Goal: Complete application form

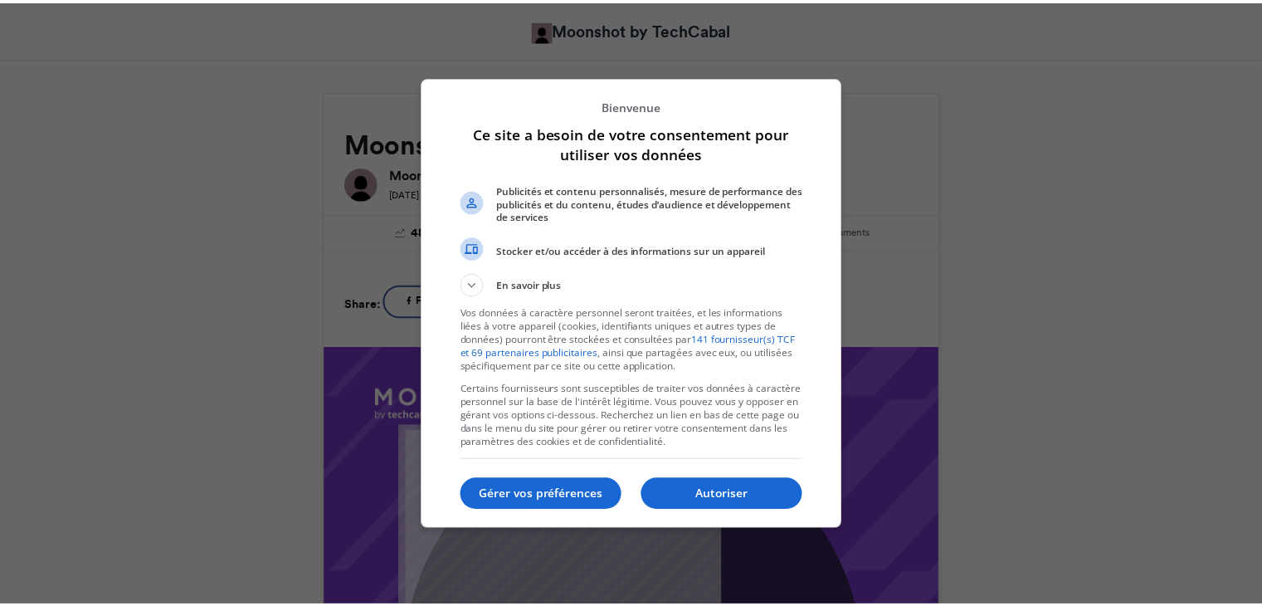
scroll to position [198, 0]
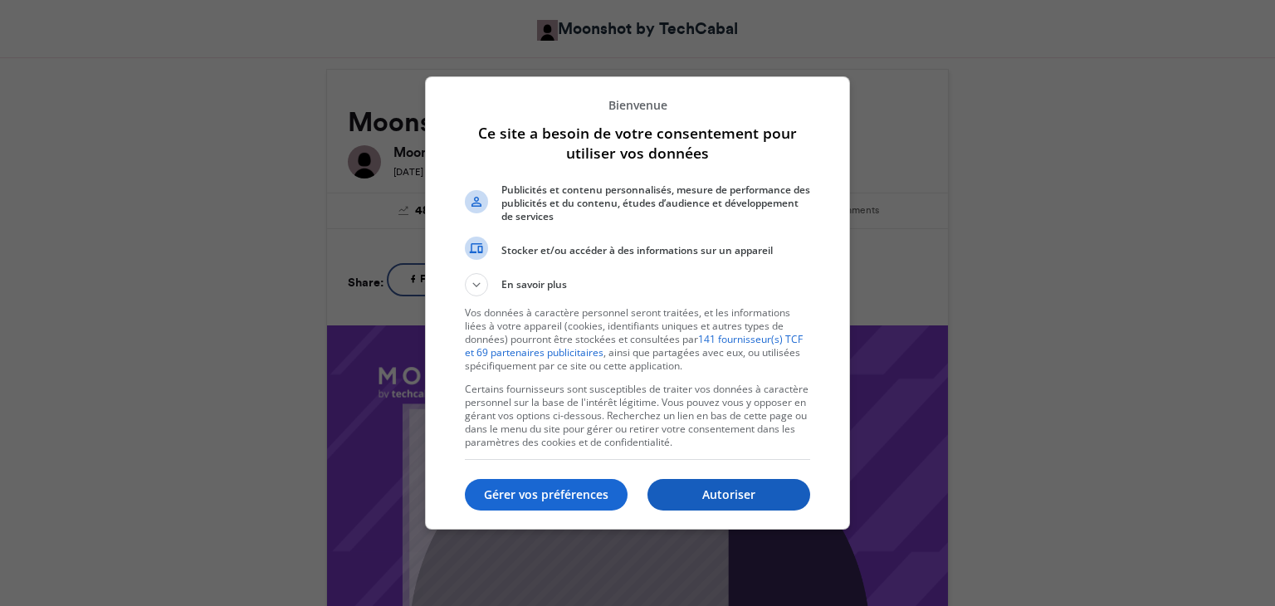
click at [705, 479] on button "Autoriser" at bounding box center [728, 495] width 163 height 32
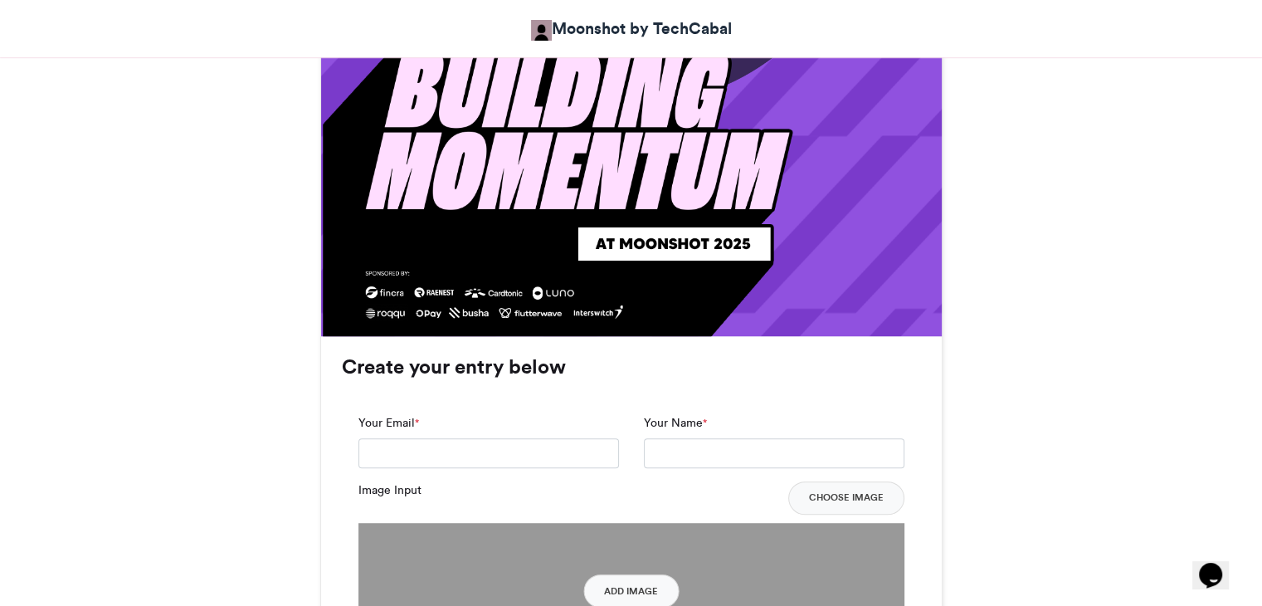
scroll to position [965, 0]
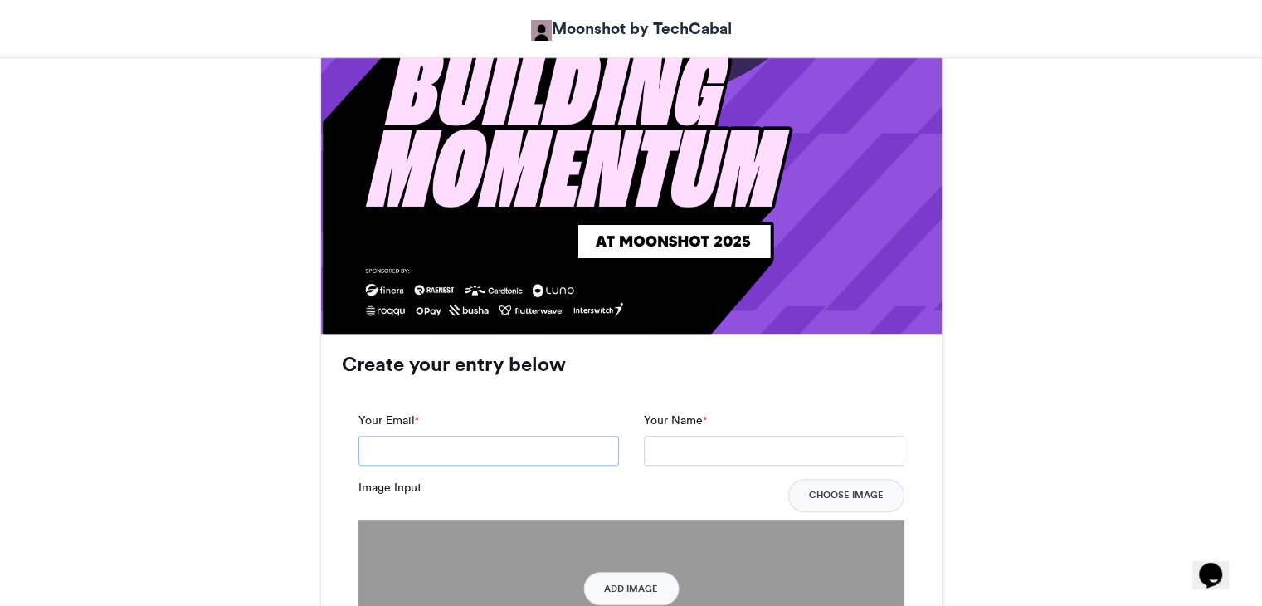
click at [494, 436] on input "Your Email *" at bounding box center [488, 451] width 261 height 30
type input "*"
type input "**********"
click at [720, 458] on input "Your Name *" at bounding box center [774, 451] width 261 height 30
type input "**********"
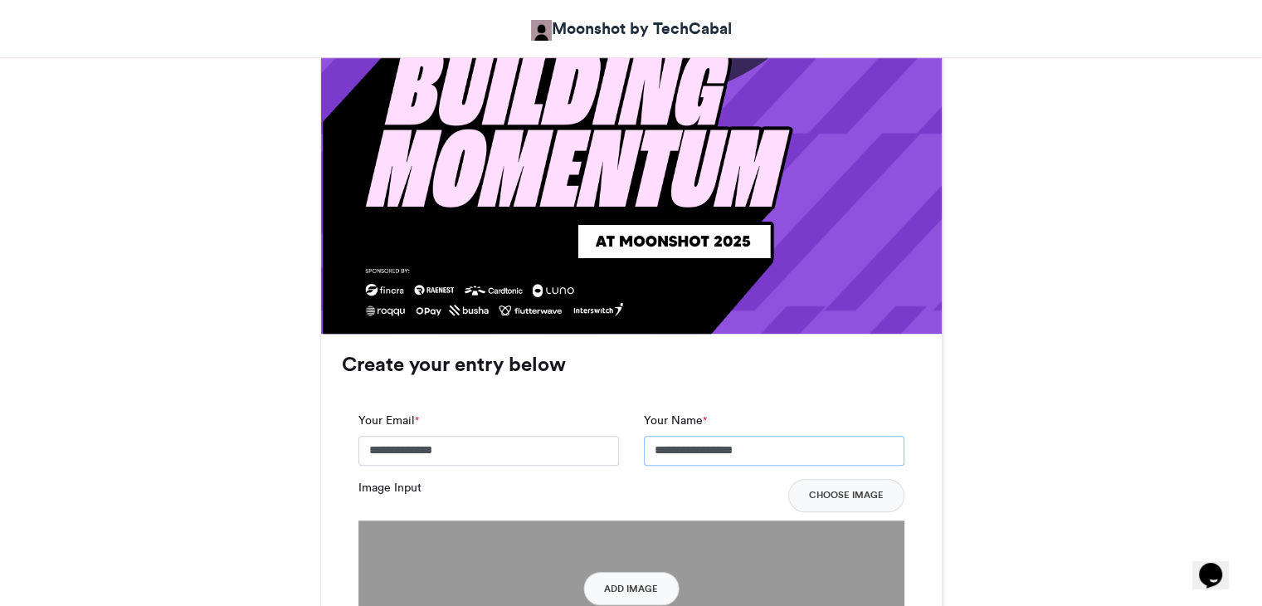
click at [678, 457] on input "**********" at bounding box center [774, 451] width 261 height 30
click at [674, 455] on input "**********" at bounding box center [774, 451] width 261 height 30
click at [680, 449] on input "**********" at bounding box center [774, 451] width 261 height 30
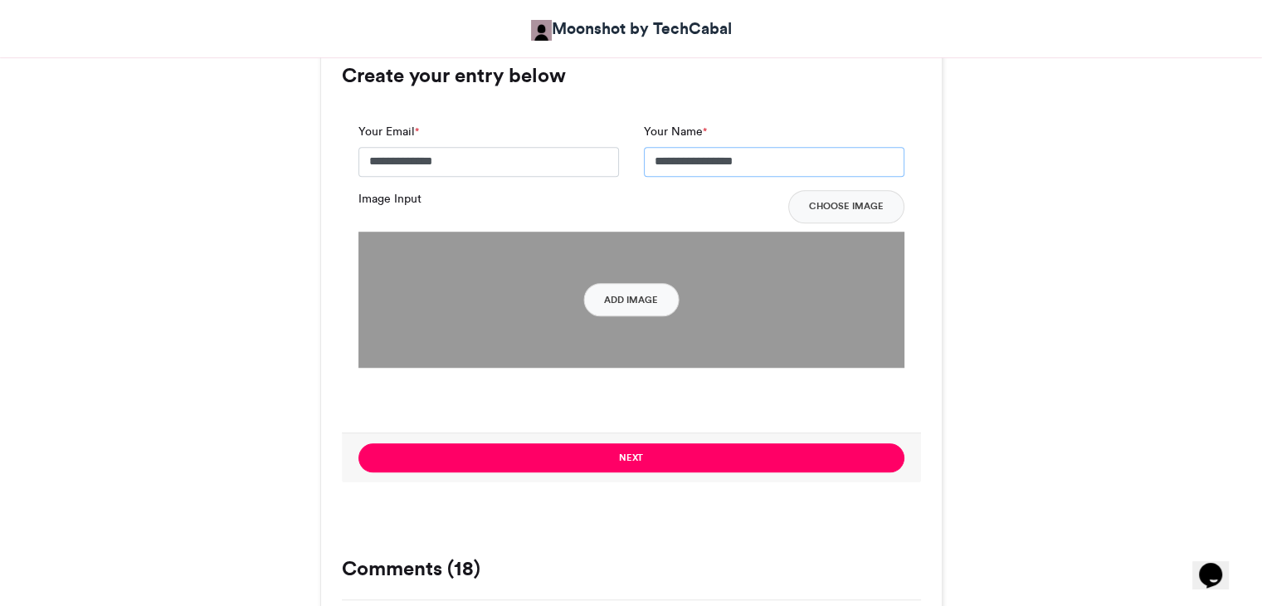
scroll to position [1274, 0]
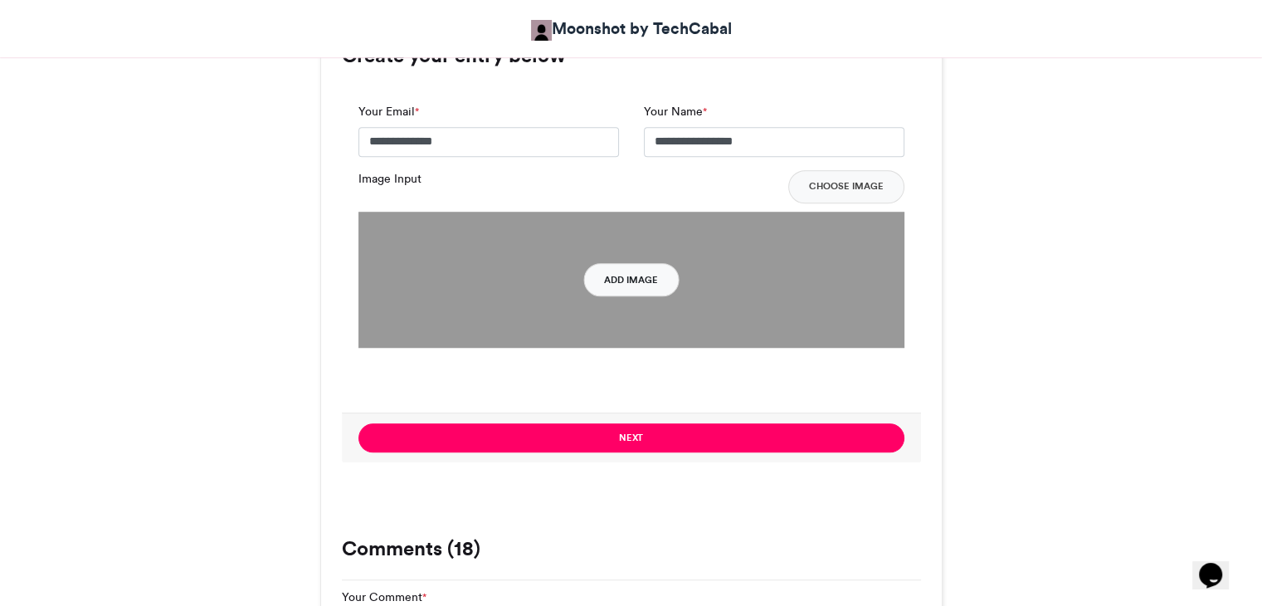
click at [651, 284] on button "Add Image" at bounding box center [630, 279] width 95 height 33
click at [650, 275] on button "Add Image" at bounding box center [630, 279] width 95 height 33
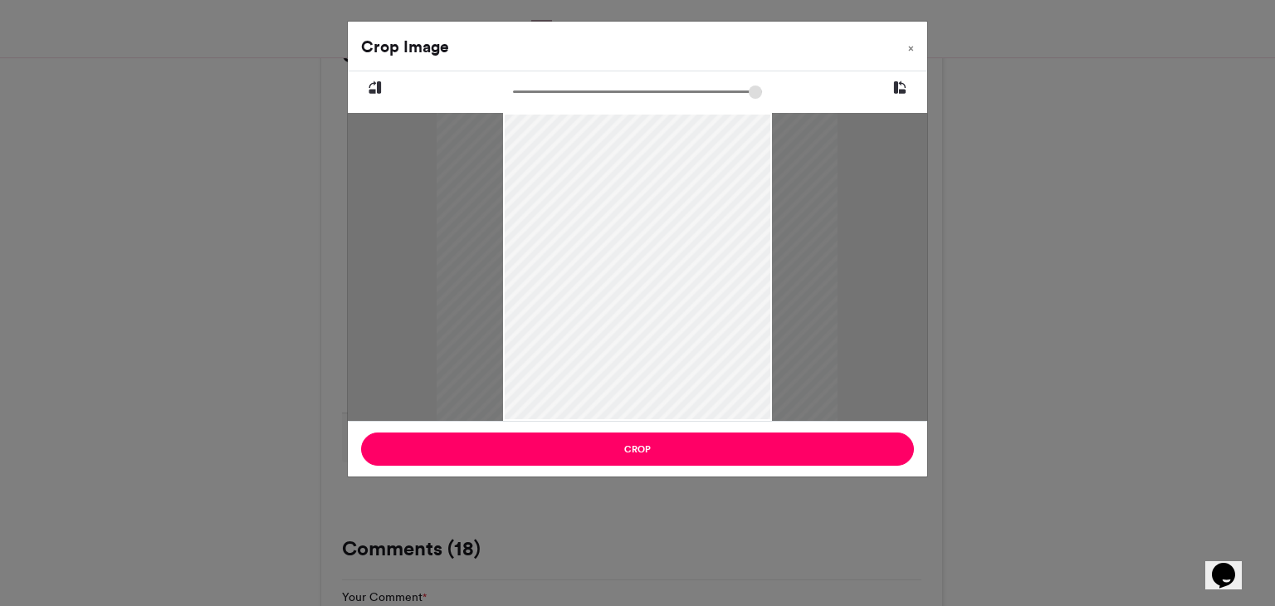
click at [527, 99] on input "zoom" at bounding box center [637, 92] width 249 height 16
click at [558, 90] on input "zoom" at bounding box center [637, 92] width 249 height 16
click at [587, 91] on input "zoom" at bounding box center [637, 92] width 249 height 16
click at [573, 91] on input "zoom" at bounding box center [637, 92] width 249 height 16
click at [569, 90] on input "zoom" at bounding box center [637, 92] width 249 height 16
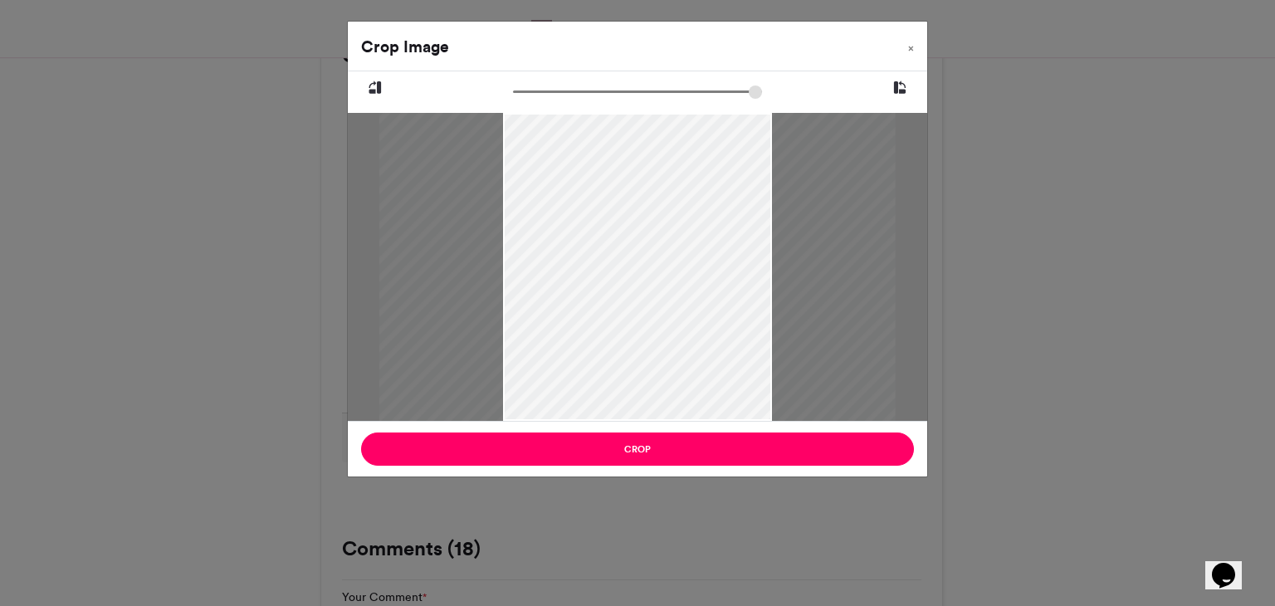
type input "******"
click at [559, 90] on input "zoom" at bounding box center [637, 92] width 249 height 16
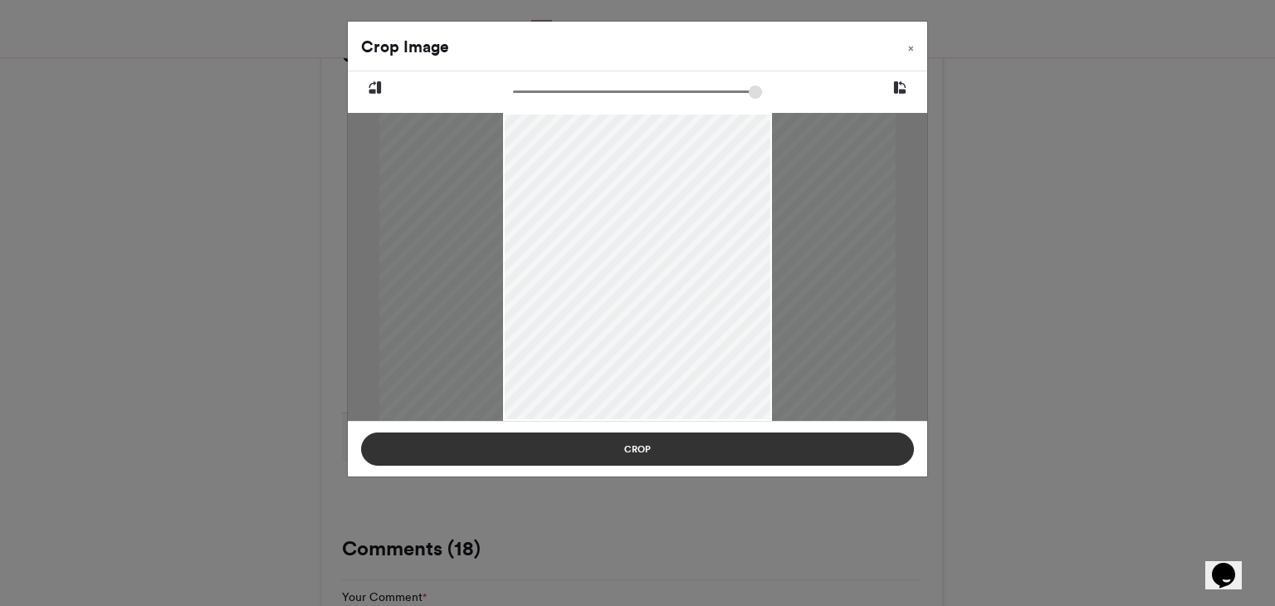
click at [740, 449] on button "Crop" at bounding box center [637, 448] width 553 height 33
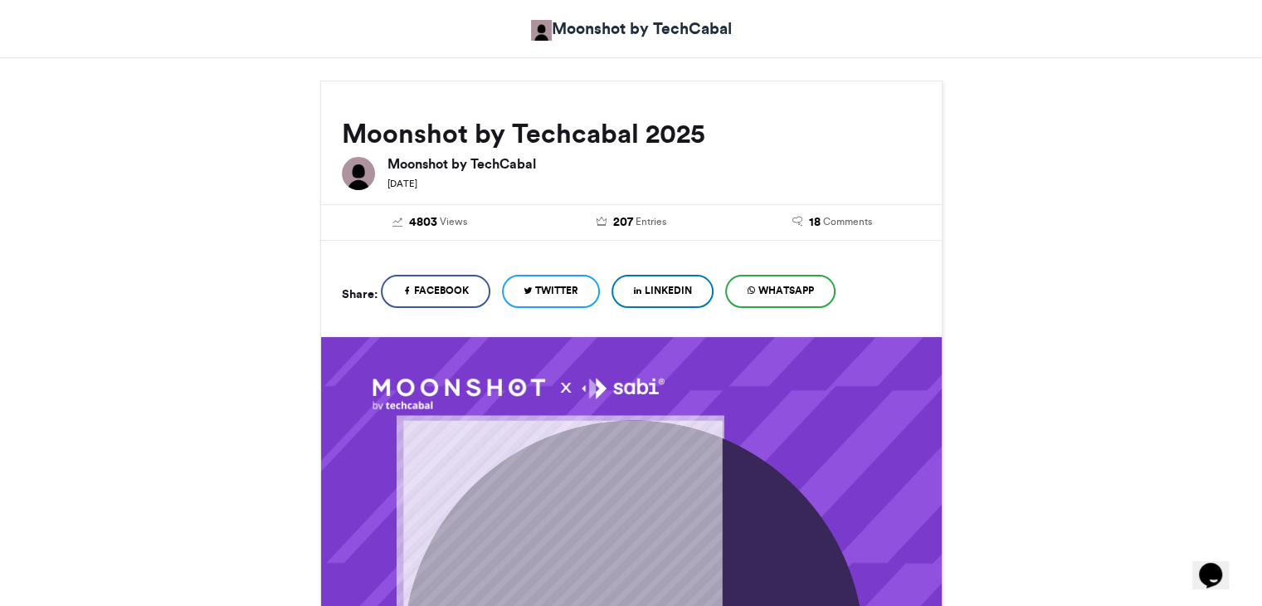
scroll to position [185, 0]
click at [642, 296] on icon at bounding box center [637, 291] width 9 height 12
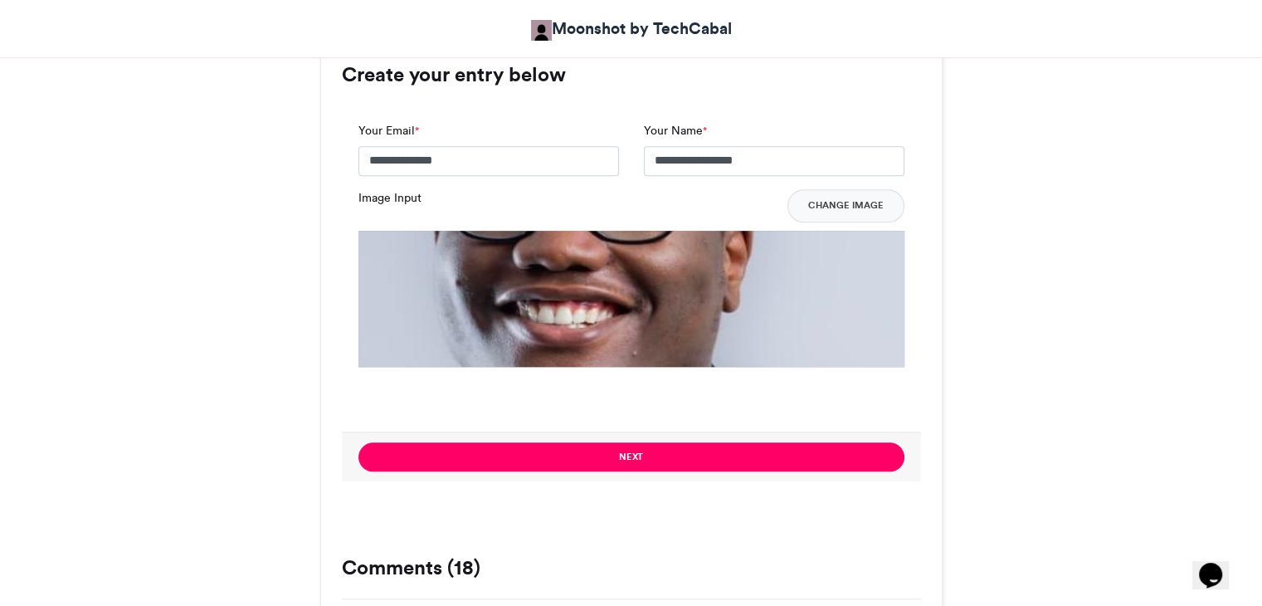
scroll to position [1263, 0]
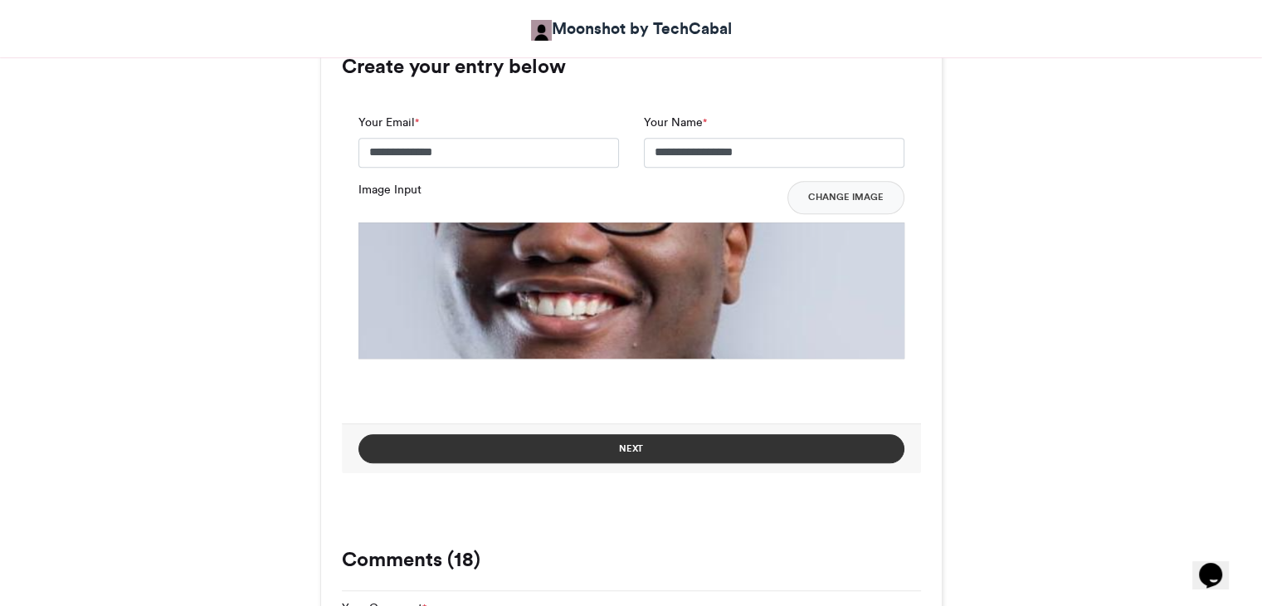
click at [692, 446] on button "Next" at bounding box center [631, 448] width 546 height 29
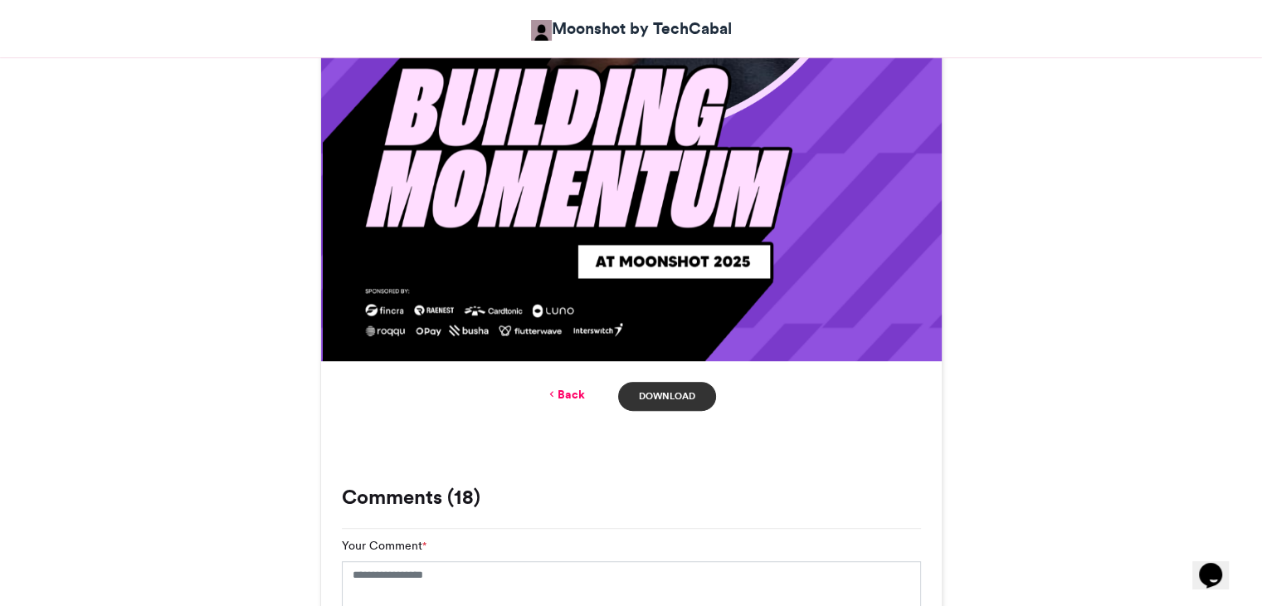
scroll to position [943, 0]
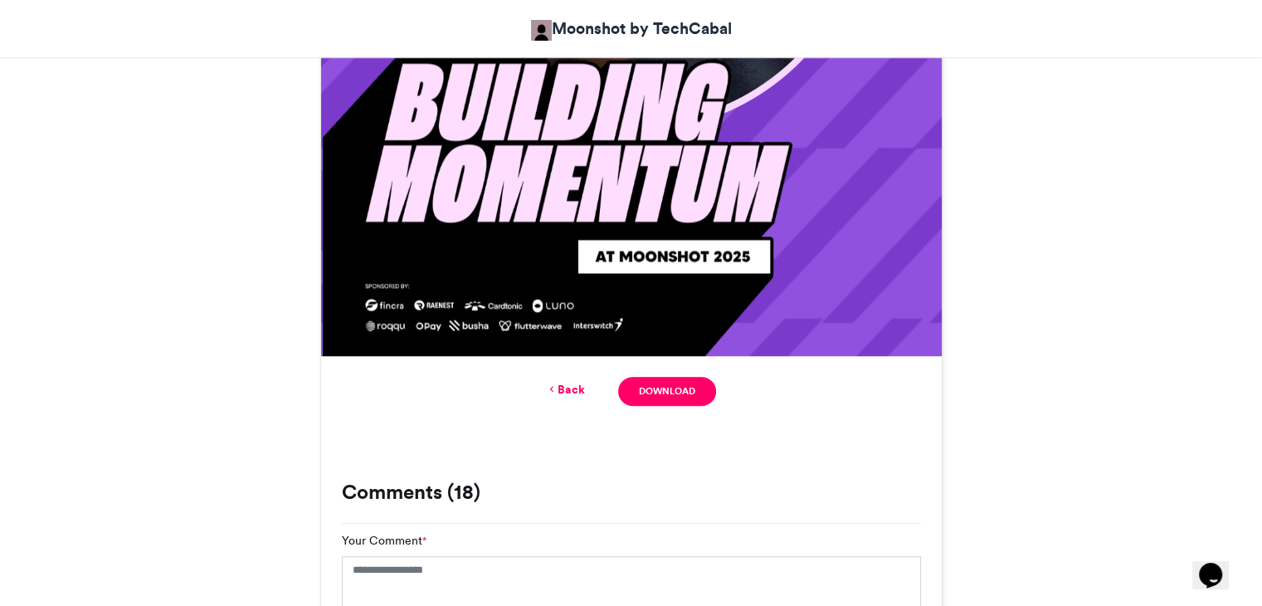
click at [572, 393] on link "Back" at bounding box center [565, 389] width 39 height 17
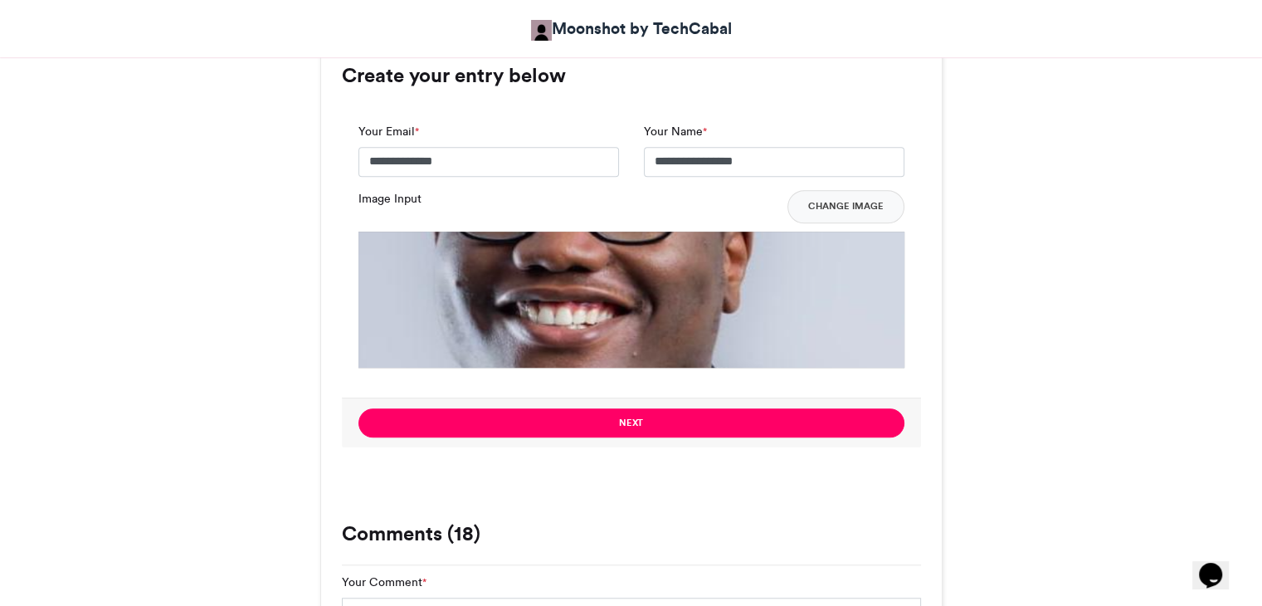
scroll to position [1248, 0]
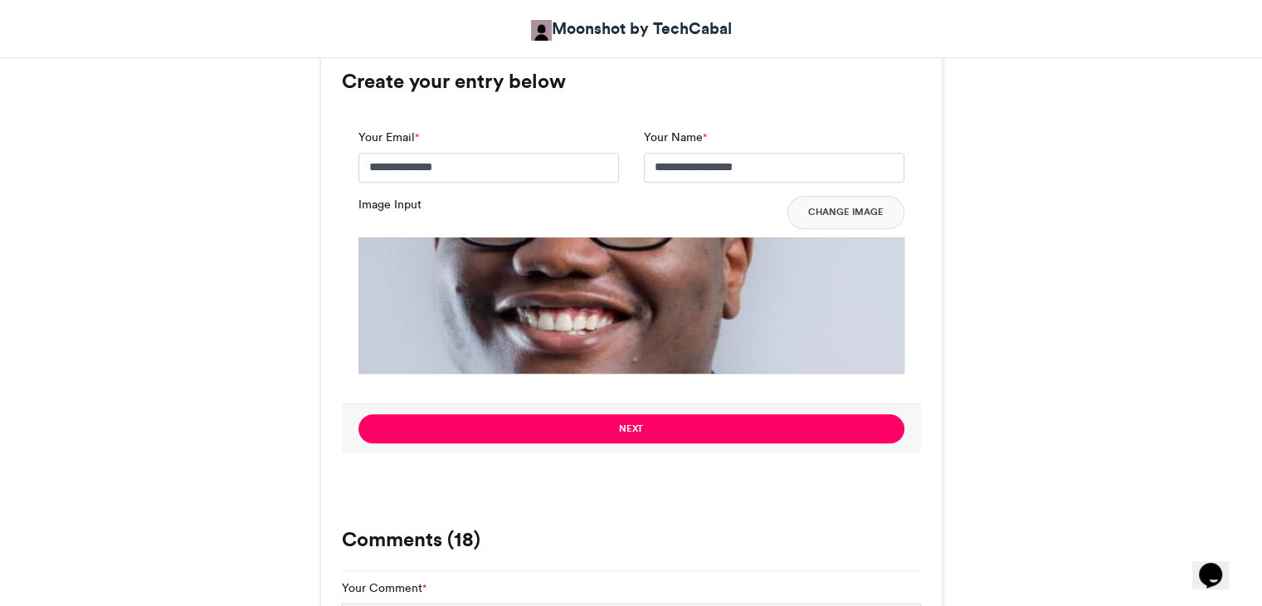
click at [745, 300] on img at bounding box center [631, 510] width 546 height 546
click at [821, 218] on button "Change Image" at bounding box center [846, 212] width 117 height 33
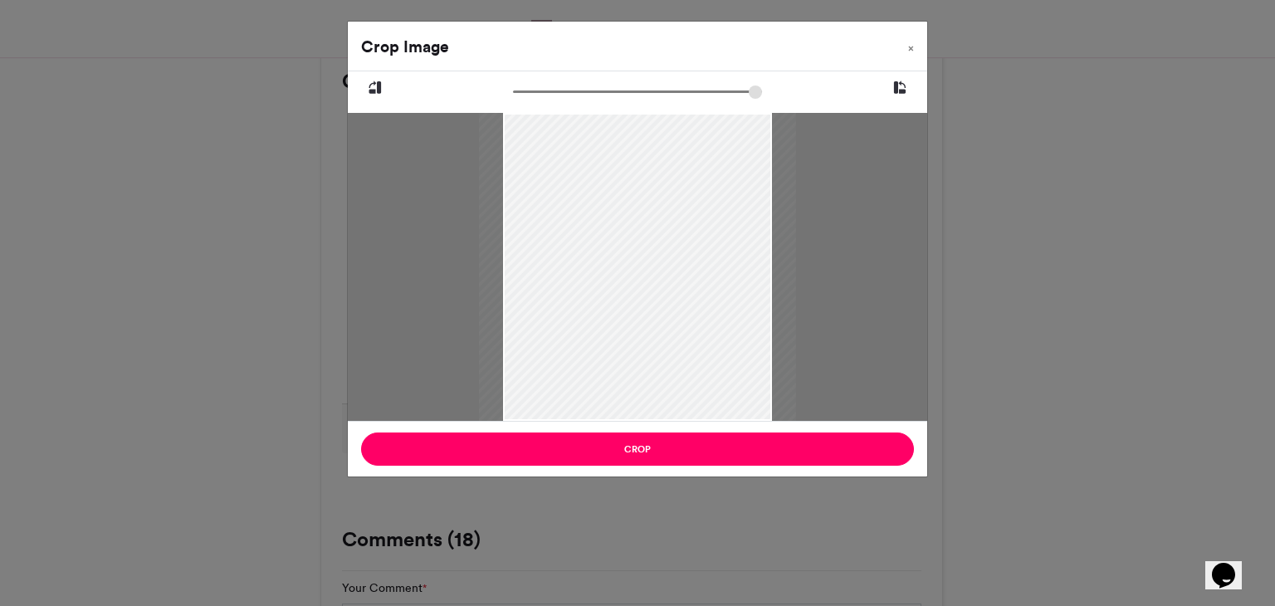
drag, startPoint x: 536, startPoint y: 95, endPoint x: 488, endPoint y: 80, distance: 50.4
type input "******"
click at [513, 84] on input "zoom" at bounding box center [637, 92] width 249 height 16
drag, startPoint x: 598, startPoint y: 416, endPoint x: 596, endPoint y: 368, distance: 48.2
click at [596, 368] on div at bounding box center [637, 267] width 317 height 308
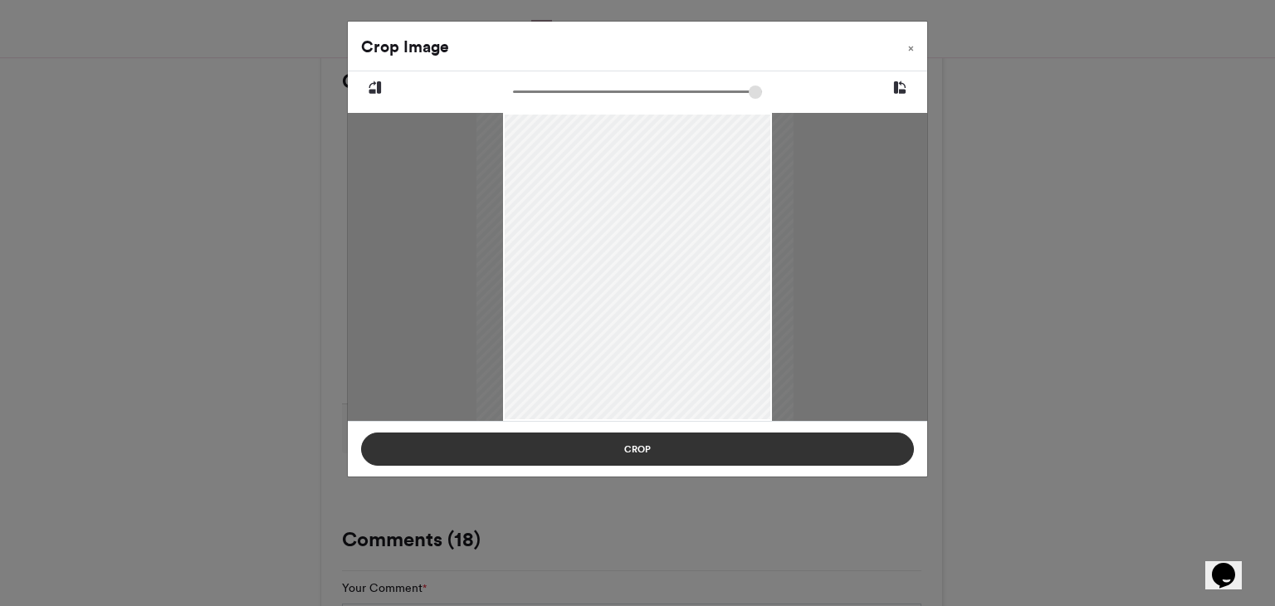
click at [642, 453] on button "Crop" at bounding box center [637, 448] width 553 height 33
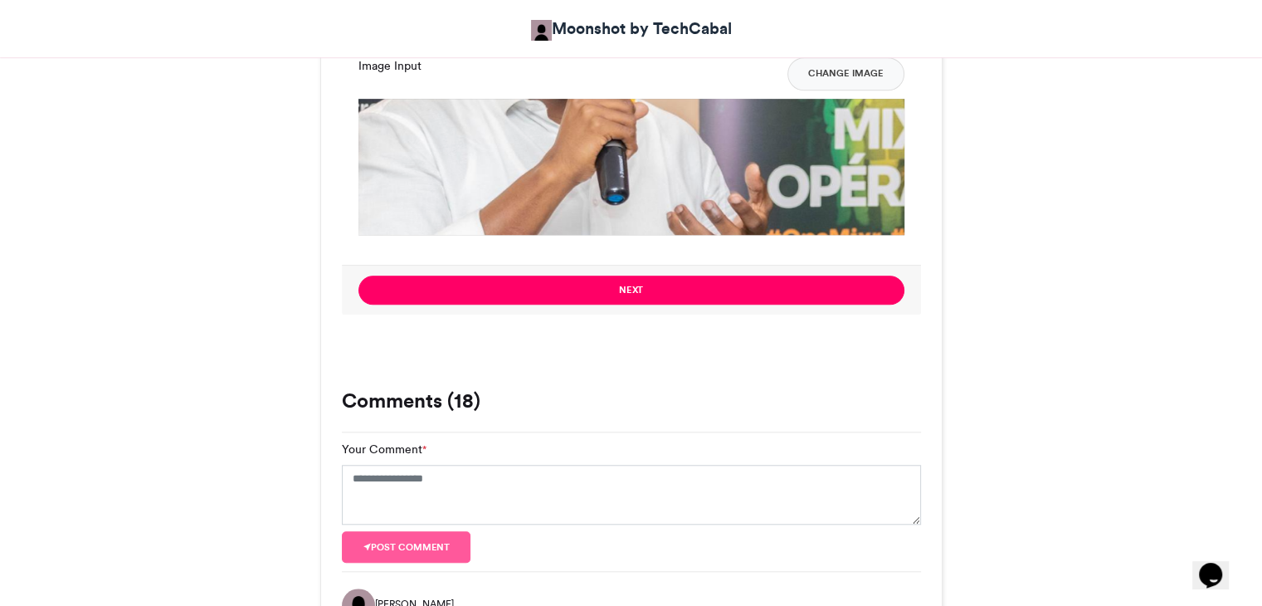
scroll to position [1387, 0]
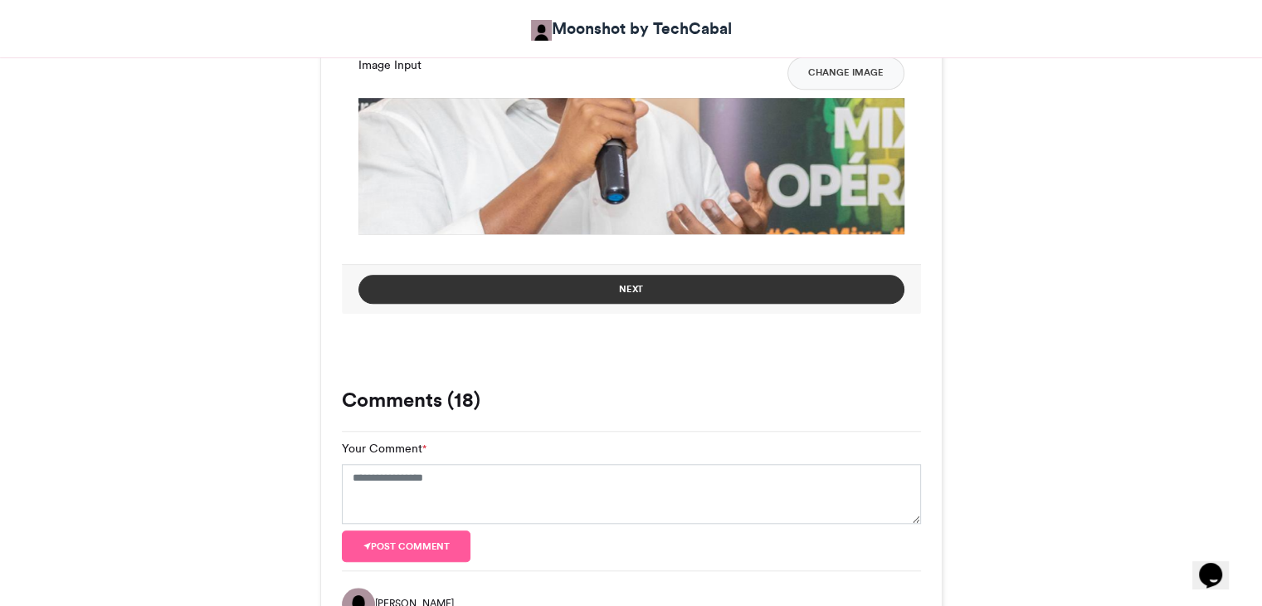
click at [794, 293] on button "Next" at bounding box center [631, 289] width 546 height 29
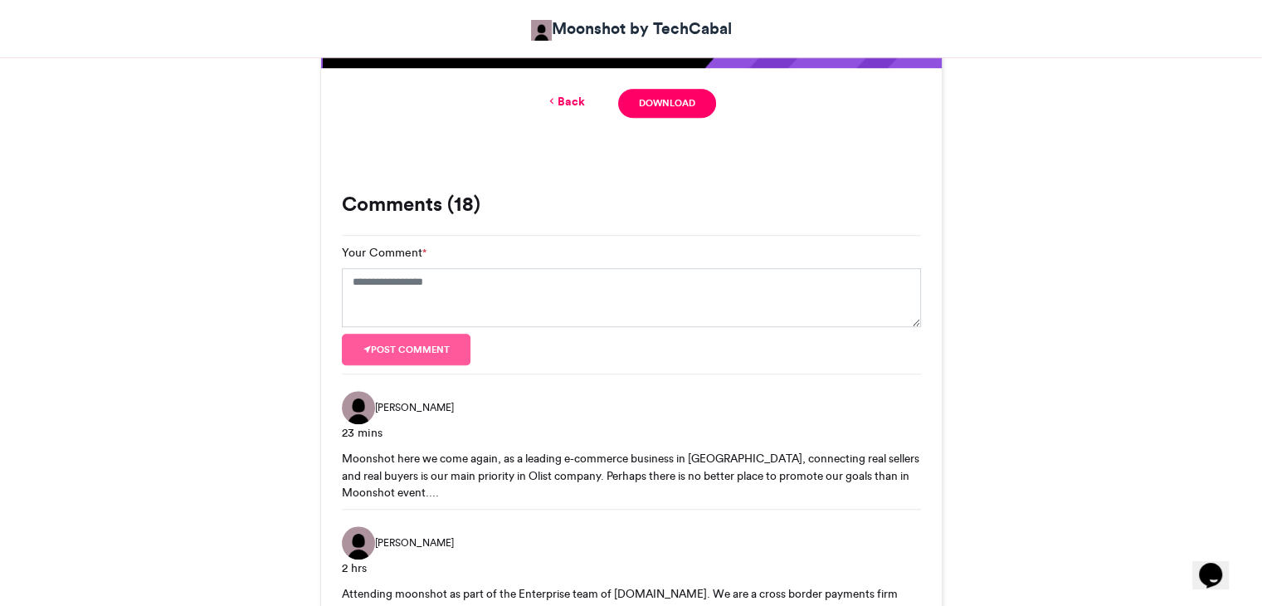
scroll to position [1231, 0]
click at [854, 417] on div "[PERSON_NAME] 23 mins" at bounding box center [631, 415] width 579 height 51
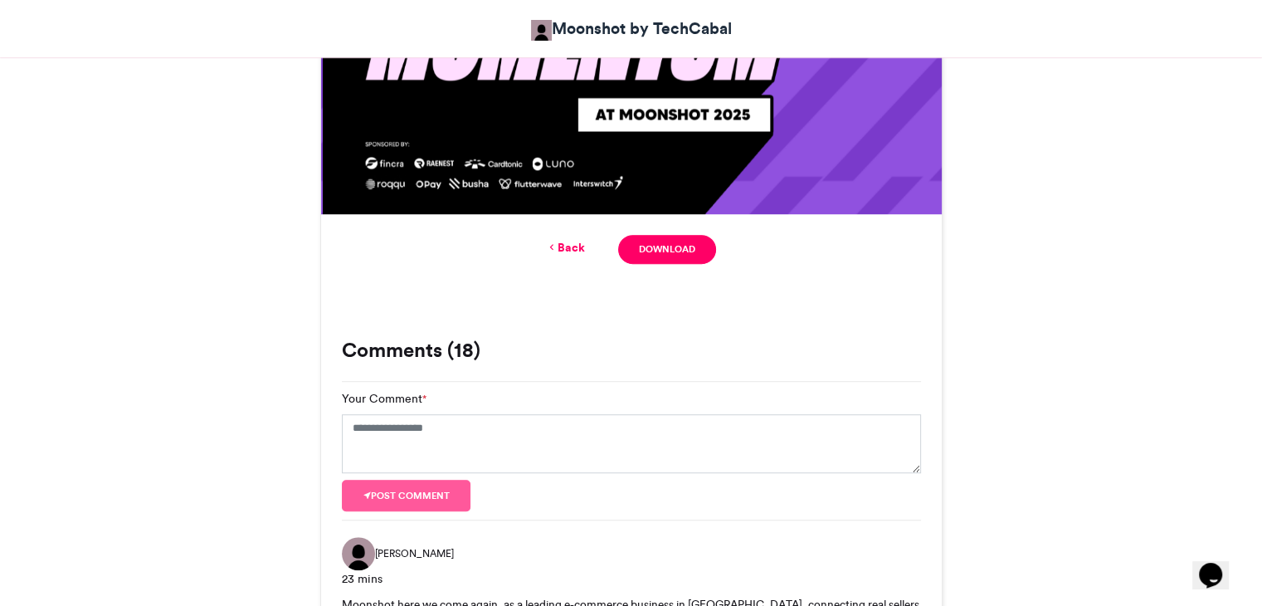
scroll to position [1075, 0]
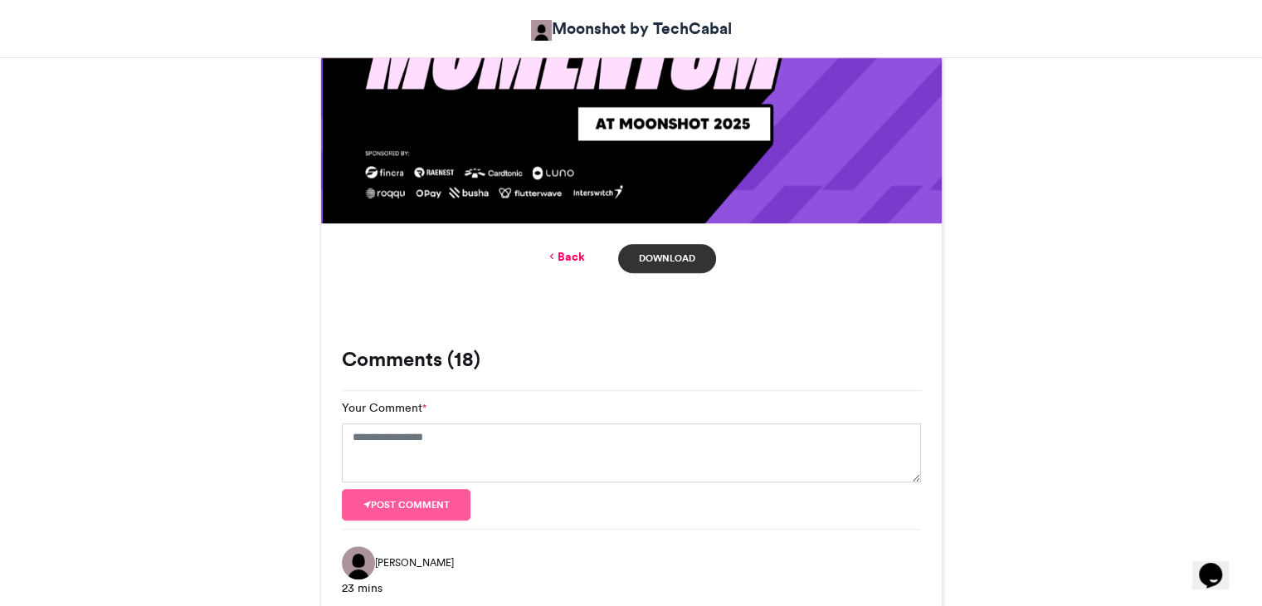
click at [695, 264] on link "Download" at bounding box center [666, 258] width 97 height 29
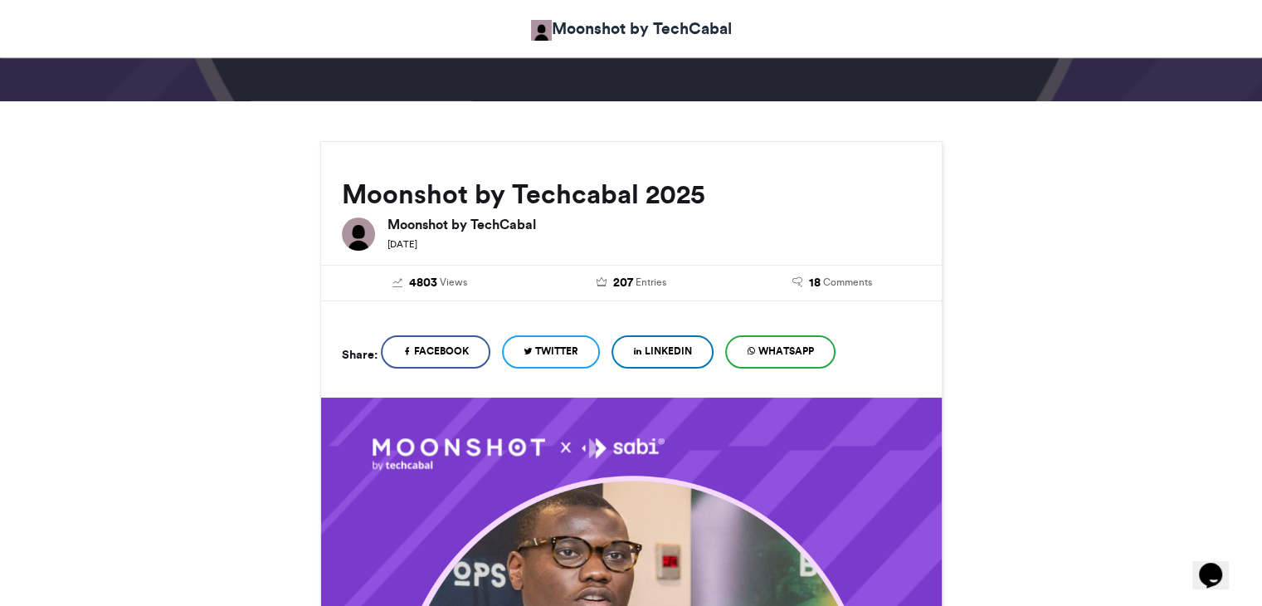
scroll to position [0, 0]
